Goal: Share content

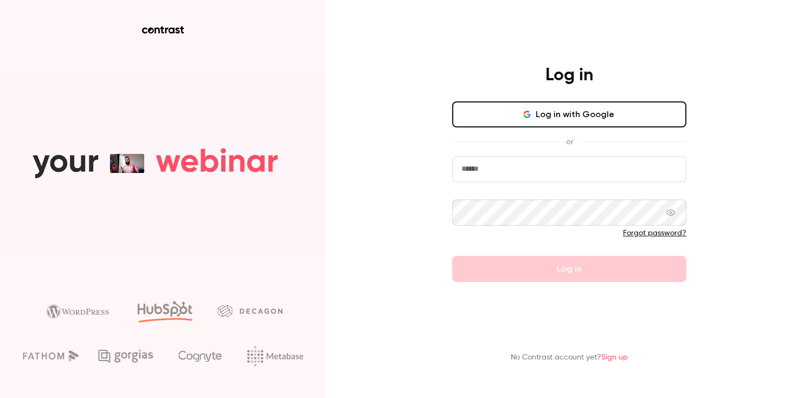
type input "**********"
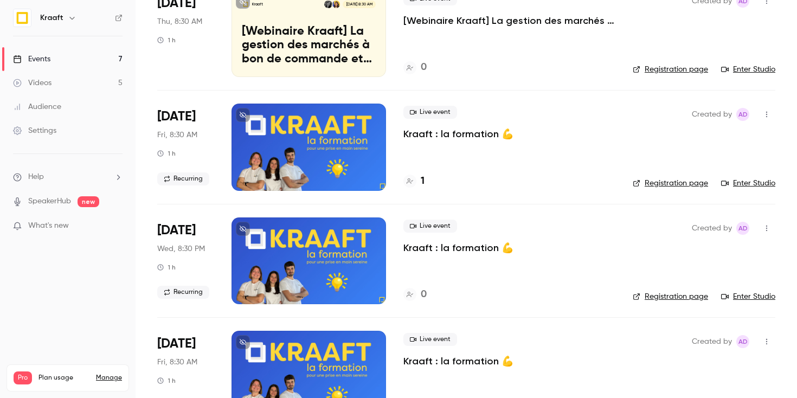
scroll to position [125, 0]
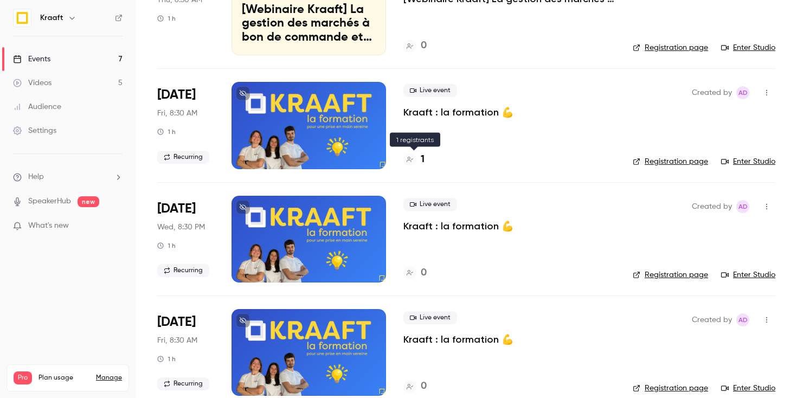
click at [424, 158] on h4 "1" at bounding box center [423, 159] width 4 height 15
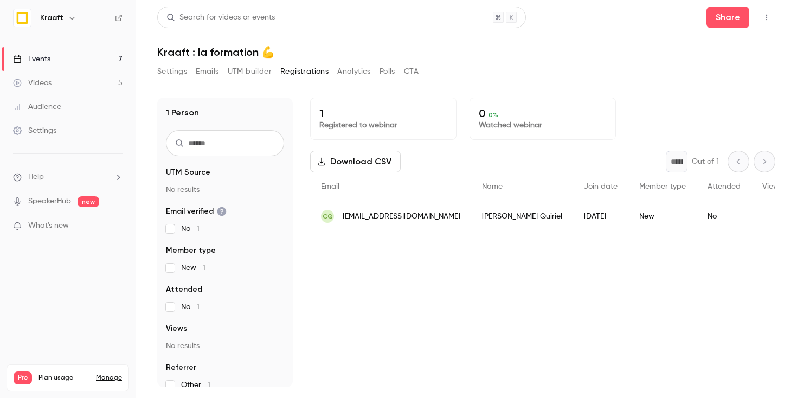
click at [384, 251] on div "1 Registered to webinar 0 0 % Watched webinar Download CSV * Out of 1 Email Nam…" at bounding box center [542, 243] width 465 height 290
click at [64, 90] on link "Videos 5" at bounding box center [68, 83] width 136 height 24
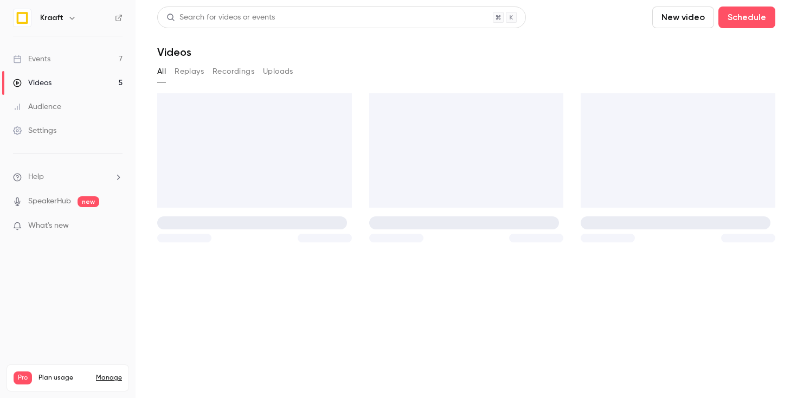
click at [54, 53] on link "Events 7" at bounding box center [68, 59] width 136 height 24
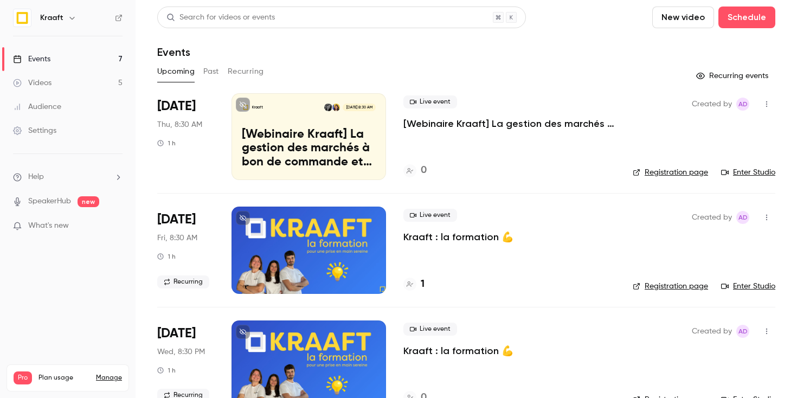
click at [320, 263] on div at bounding box center [309, 250] width 155 height 87
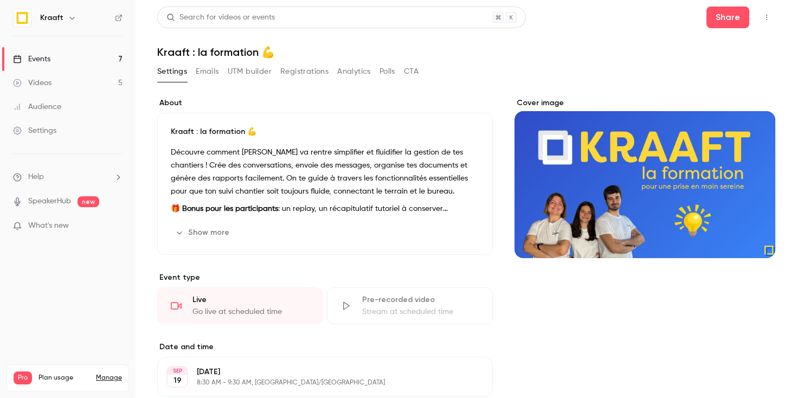
click at [204, 72] on button "Emails" at bounding box center [207, 71] width 23 height 17
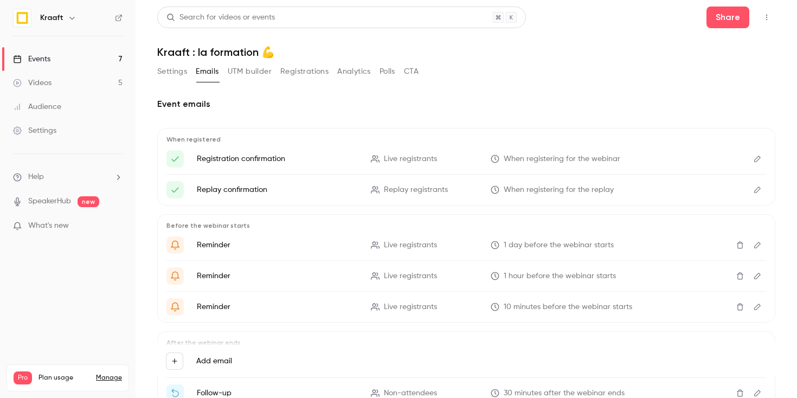
click at [242, 71] on button "UTM builder" at bounding box center [250, 71] width 44 height 17
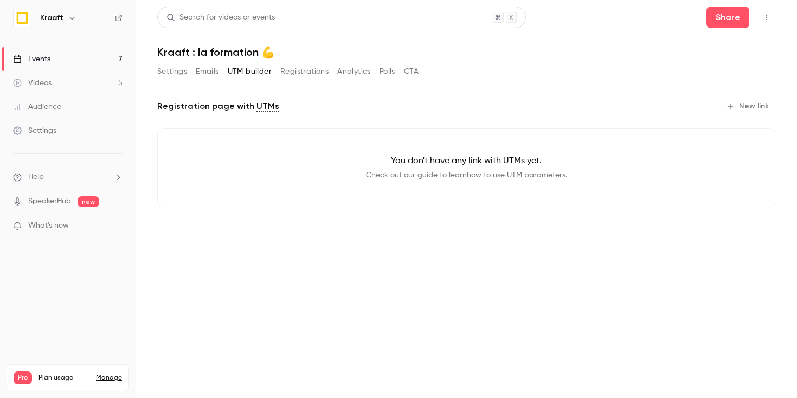
click at [304, 71] on button "Registrations" at bounding box center [304, 71] width 48 height 17
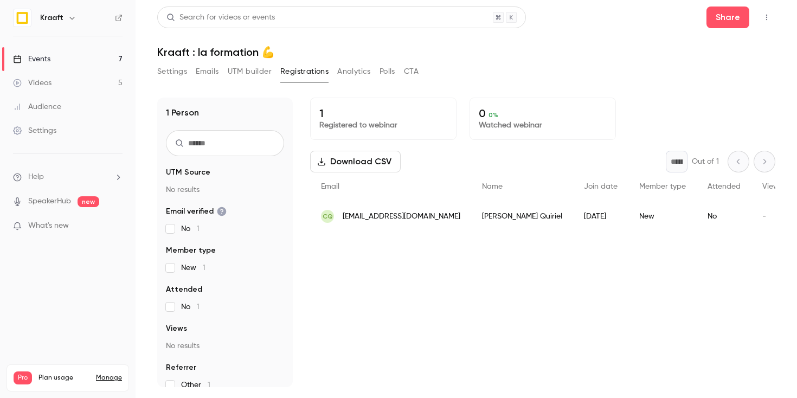
scroll to position [12, 0]
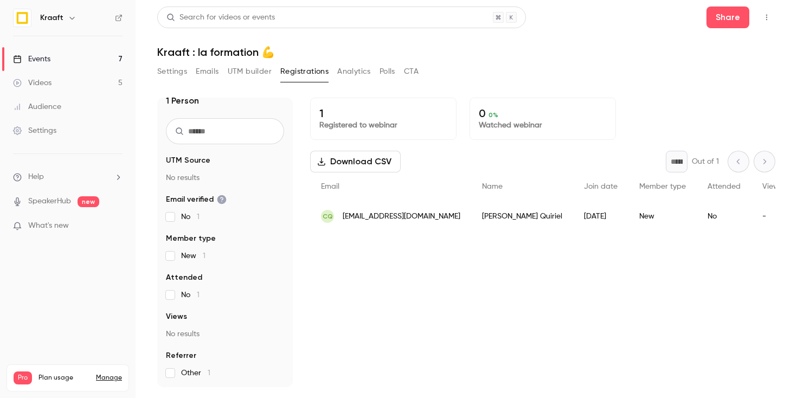
click at [770, 23] on button "button" at bounding box center [766, 17] width 17 height 17
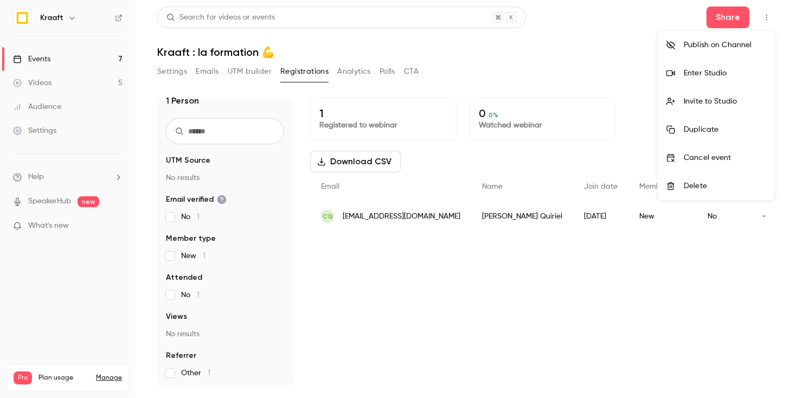
click at [592, 60] on div at bounding box center [398, 199] width 797 height 398
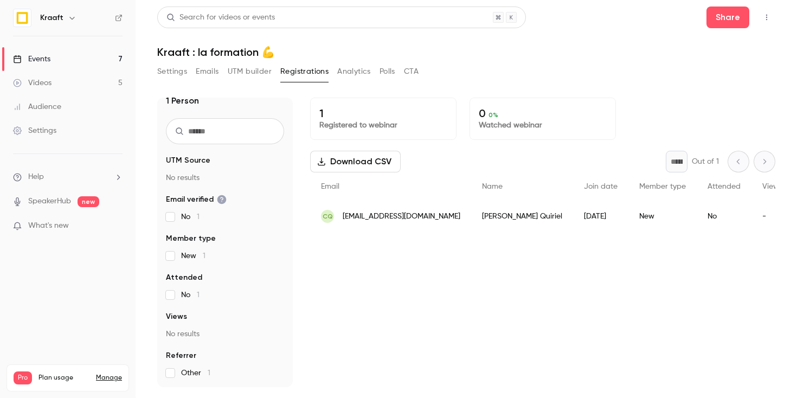
click at [342, 74] on button "Analytics" at bounding box center [354, 71] width 34 height 17
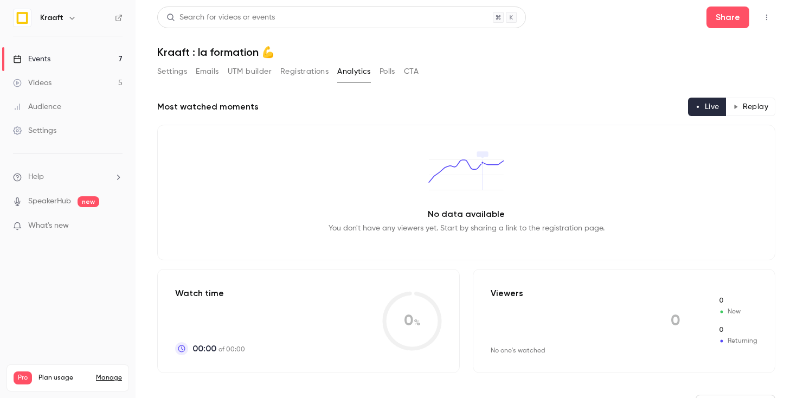
click at [170, 70] on button "Settings" at bounding box center [172, 71] width 30 height 17
click at [39, 54] on div "Events" at bounding box center [31, 59] width 37 height 11
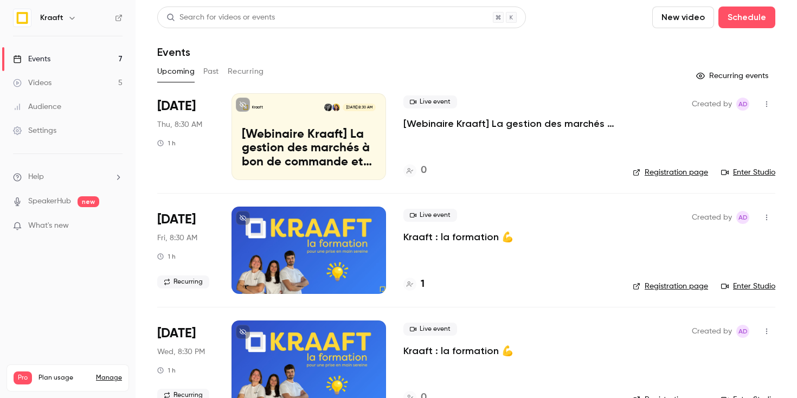
click at [271, 245] on div at bounding box center [309, 250] width 155 height 87
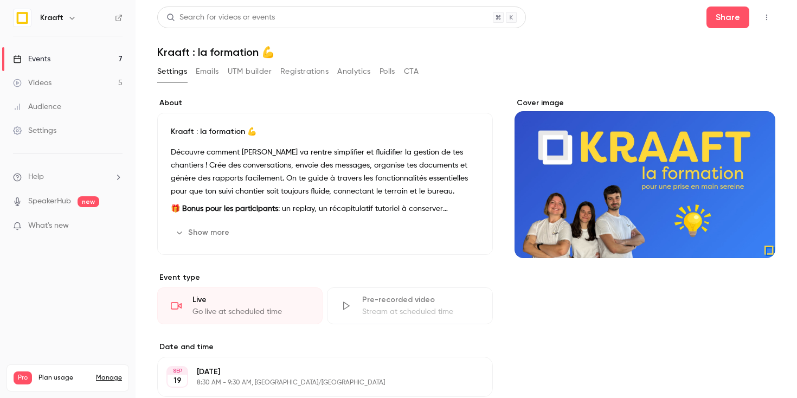
click at [204, 70] on button "Emails" at bounding box center [207, 71] width 23 height 17
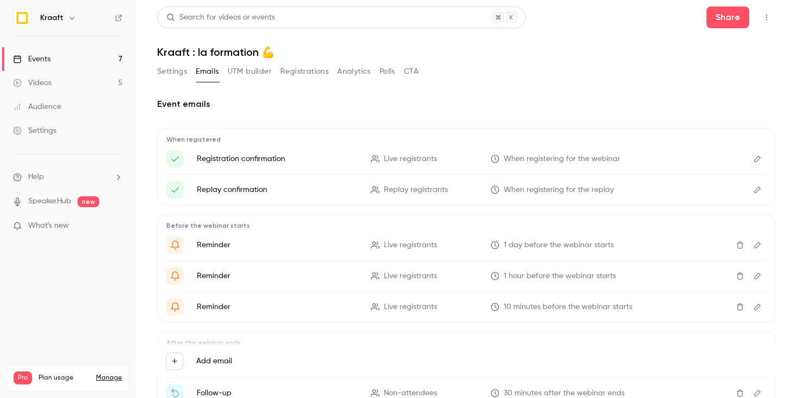
click at [289, 70] on button "Registrations" at bounding box center [304, 71] width 48 height 17
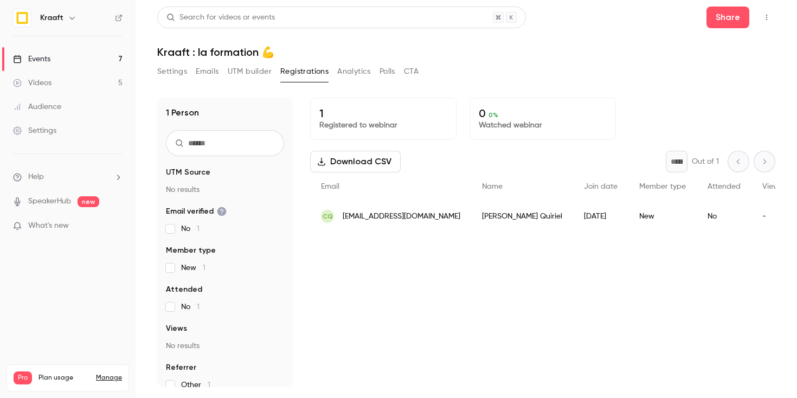
click at [767, 15] on icon "button" at bounding box center [767, 18] width 1 height 6
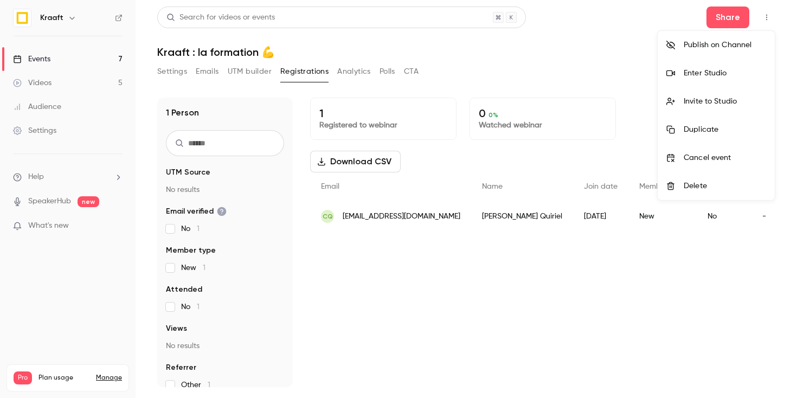
click at [603, 53] on div at bounding box center [398, 199] width 797 height 398
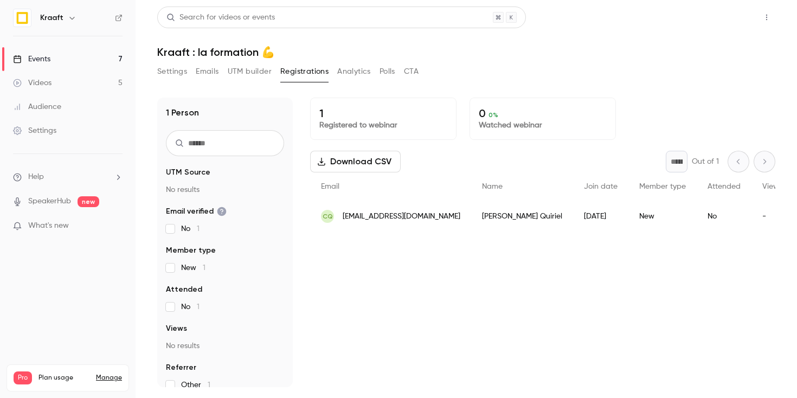
click at [739, 12] on button "Share" at bounding box center [728, 18] width 43 height 22
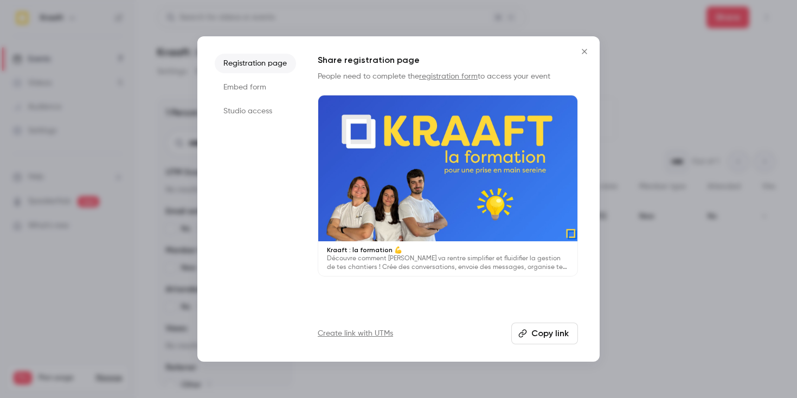
click at [547, 334] on button "Copy link" at bounding box center [545, 334] width 67 height 22
click at [617, 312] on div at bounding box center [398, 199] width 797 height 398
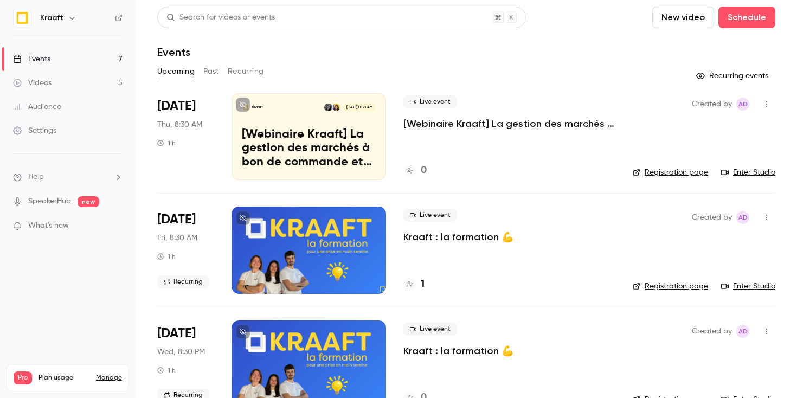
click at [450, 252] on div "Live event Kraaft : la formation 💪 1" at bounding box center [510, 250] width 212 height 87
click at [280, 221] on div at bounding box center [309, 250] width 155 height 87
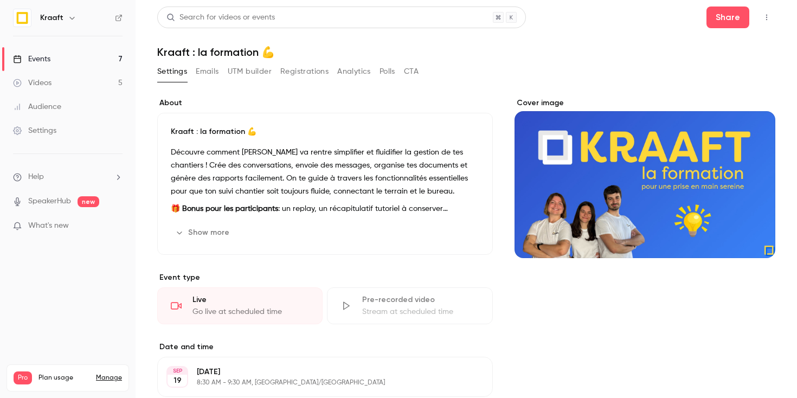
click at [312, 65] on button "Registrations" at bounding box center [304, 71] width 48 height 17
click at [726, 23] on button "Share" at bounding box center [728, 18] width 43 height 22
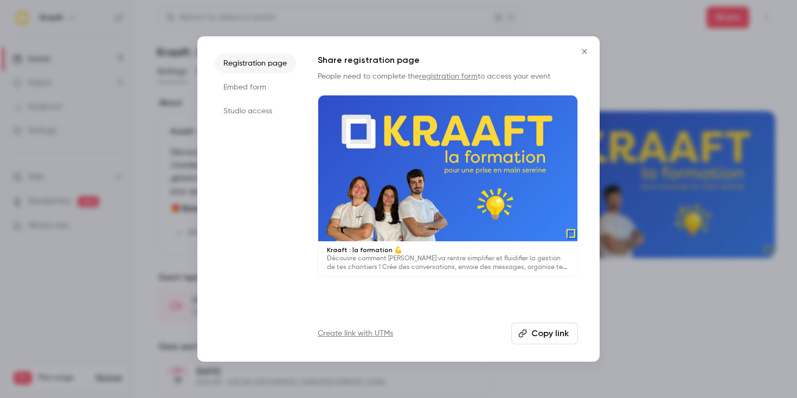
click at [541, 337] on button "Copy link" at bounding box center [545, 334] width 67 height 22
